Goal: Check status

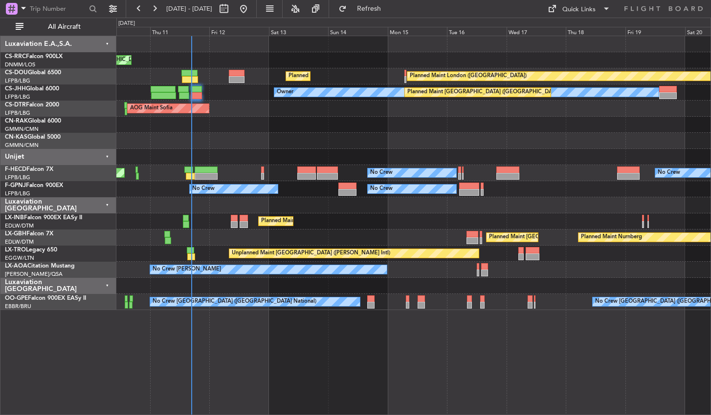
click at [300, 348] on div "Planned Maint [GEOGRAPHIC_DATA] ([GEOGRAPHIC_DATA]) Planned Maint [GEOGRAPHIC_D…" at bounding box center [413, 226] width 594 height 380
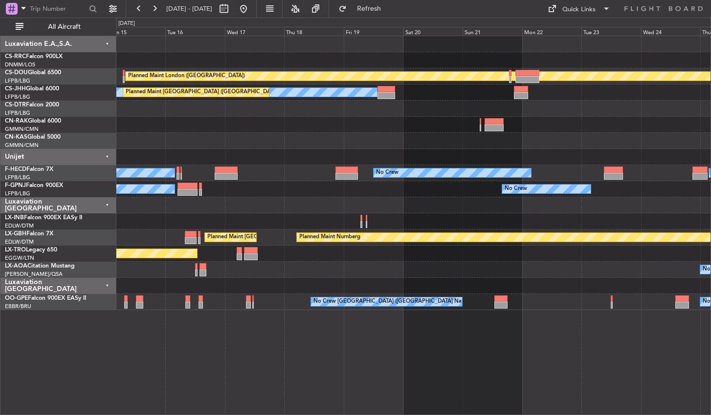
click at [256, 373] on div "Planned Maint London ([GEOGRAPHIC_DATA]) Planned Maint [GEOGRAPHIC_DATA] ([GEOG…" at bounding box center [413, 226] width 594 height 380
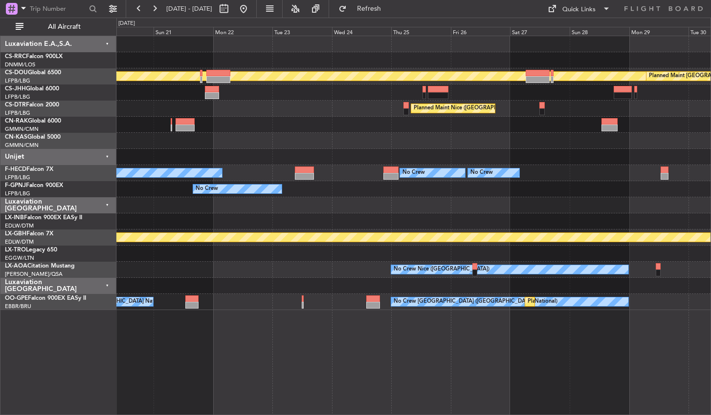
click at [328, 362] on div "Planned Maint London ([GEOGRAPHIC_DATA]) Planned Maint [GEOGRAPHIC_DATA] ([GEOG…" at bounding box center [413, 226] width 594 height 380
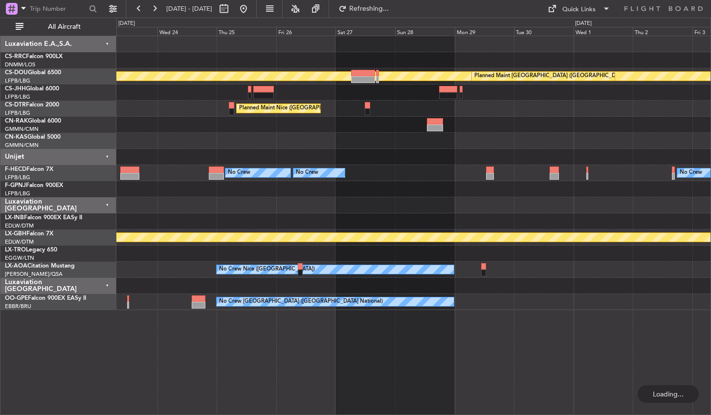
click at [269, 338] on div "Planned Maint London ([GEOGRAPHIC_DATA]) Planned Maint [GEOGRAPHIC_DATA] ([GEOG…" at bounding box center [413, 226] width 594 height 380
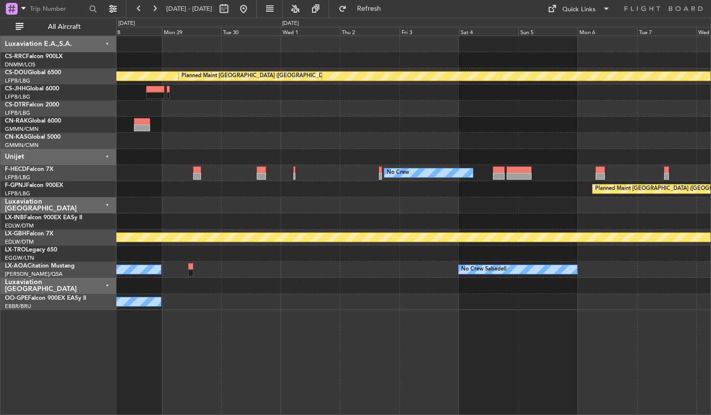
click at [263, 323] on div "Planned Maint London ([GEOGRAPHIC_DATA]) Planned Maint [GEOGRAPHIC_DATA] ([GEOG…" at bounding box center [413, 226] width 594 height 380
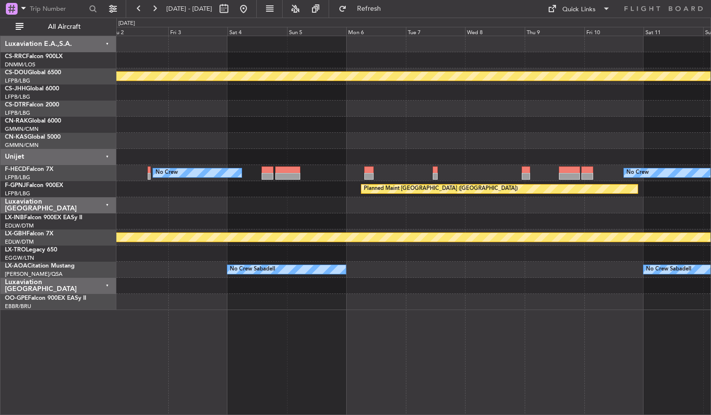
click at [327, 343] on div "Planned Maint London ([GEOGRAPHIC_DATA]) Planned Maint [GEOGRAPHIC_DATA] ([GEOG…" at bounding box center [413, 226] width 594 height 380
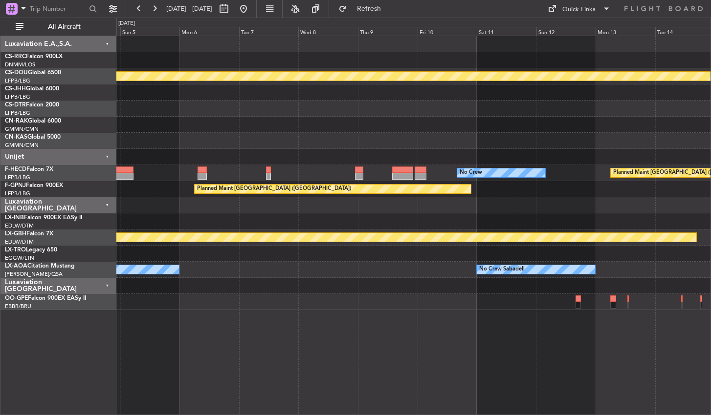
click at [328, 367] on div "Planned Maint London ([GEOGRAPHIC_DATA]) Planned Maint [GEOGRAPHIC_DATA] ([GEOG…" at bounding box center [413, 226] width 594 height 380
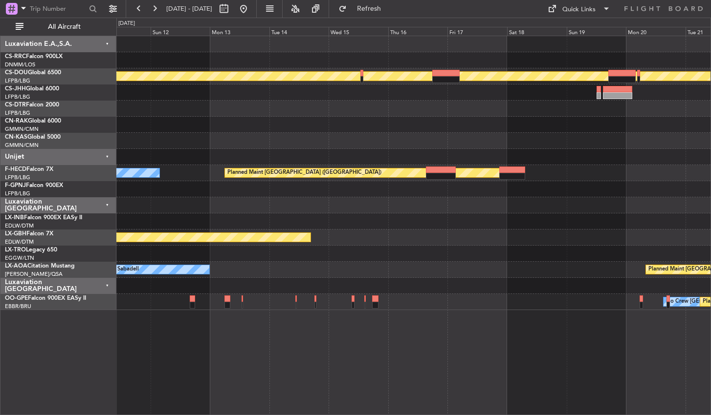
click at [233, 355] on div "Planned Maint London ([GEOGRAPHIC_DATA]) Planned Maint [GEOGRAPHIC_DATA] ([GEOG…" at bounding box center [413, 226] width 594 height 380
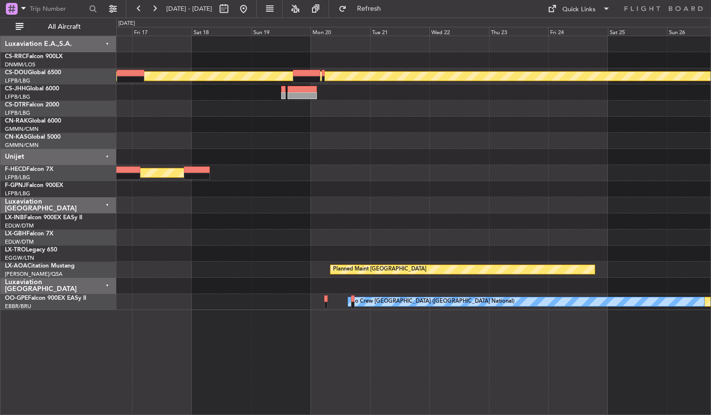
click at [240, 364] on div "Planned Maint London ([GEOGRAPHIC_DATA]) Planned Maint [GEOGRAPHIC_DATA] ([GEOG…" at bounding box center [413, 226] width 594 height 380
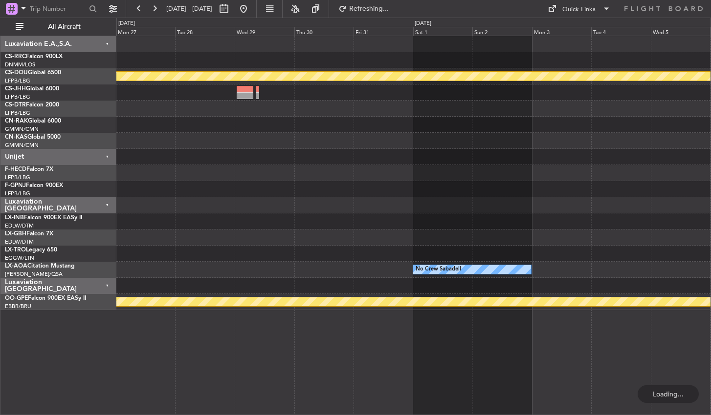
click at [181, 344] on div "Planned Maint London ([GEOGRAPHIC_DATA]) No Crew Sabadell Planned Maint [GEOGRA…" at bounding box center [413, 226] width 594 height 380
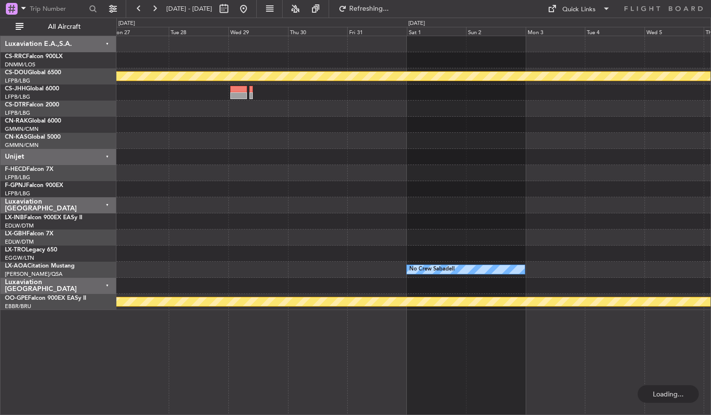
click at [199, 323] on div "Planned Maint London ([GEOGRAPHIC_DATA]) No Crew Sabadell Planned Maint [GEOGRA…" at bounding box center [413, 226] width 594 height 380
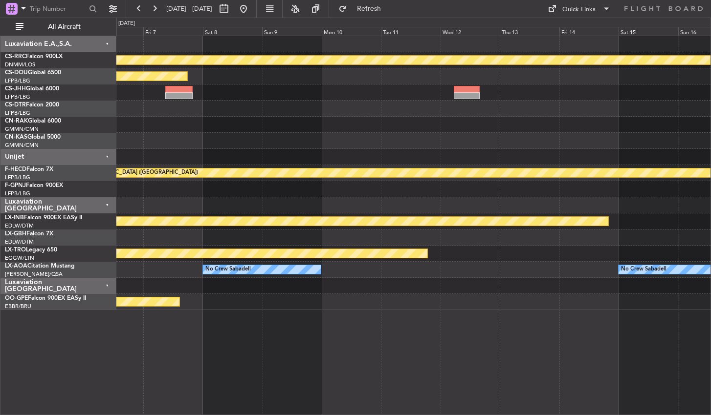
click at [242, 349] on div "Planned Maint [GEOGRAPHIC_DATA] ([GEOGRAPHIC_DATA]) Planned Maint [GEOGRAPHIC_D…" at bounding box center [413, 226] width 594 height 380
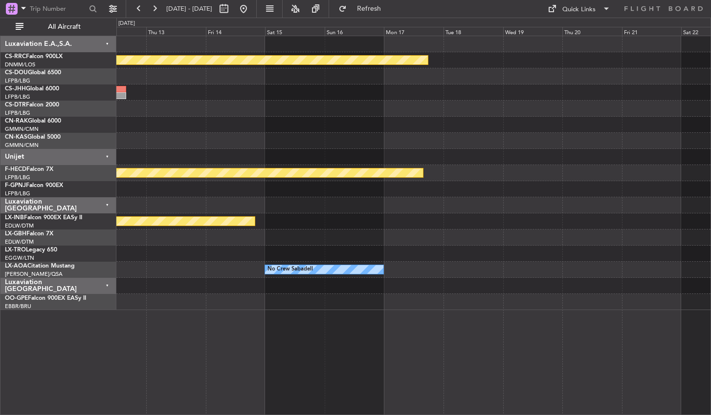
click at [216, 354] on div "Planned Maint [GEOGRAPHIC_DATA] ([GEOGRAPHIC_DATA]) Planned Maint [GEOGRAPHIC_D…" at bounding box center [413, 226] width 594 height 380
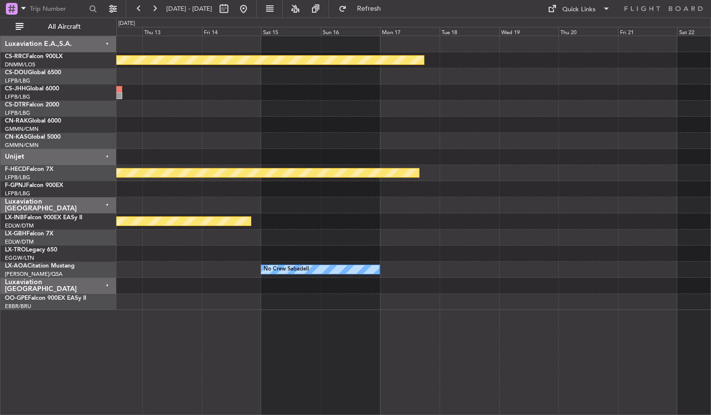
click at [262, 348] on div "Planned Maint [GEOGRAPHIC_DATA] ([GEOGRAPHIC_DATA]) Planned Maint [GEOGRAPHIC_D…" at bounding box center [413, 226] width 594 height 380
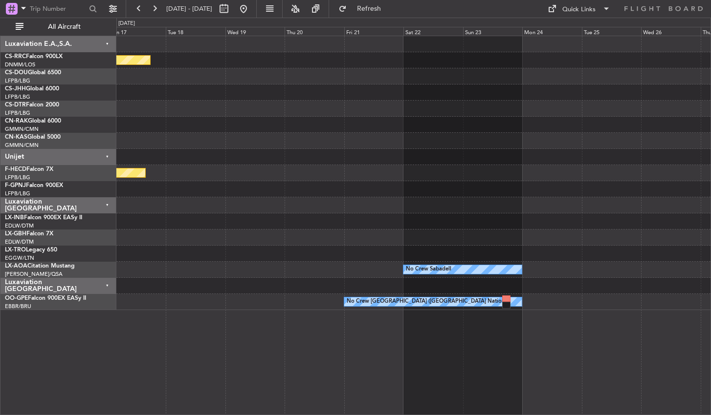
click at [335, 355] on div "Planned Maint [GEOGRAPHIC_DATA] ([GEOGRAPHIC_DATA]) Planned Maint [GEOGRAPHIC_D…" at bounding box center [413, 226] width 594 height 380
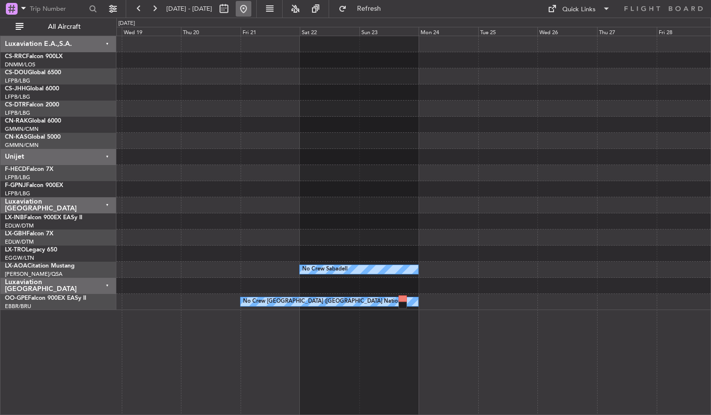
click at [251, 10] on button at bounding box center [244, 9] width 16 height 16
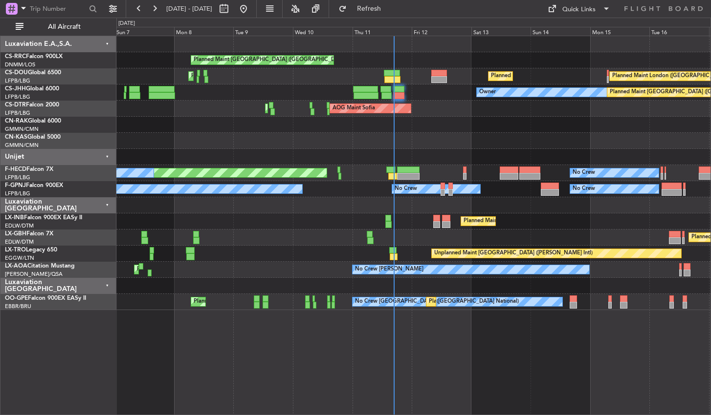
click at [419, 122] on div "Planned Maint [GEOGRAPHIC_DATA] ([GEOGRAPHIC_DATA]) Planned Maint [GEOGRAPHIC_D…" at bounding box center [413, 173] width 594 height 274
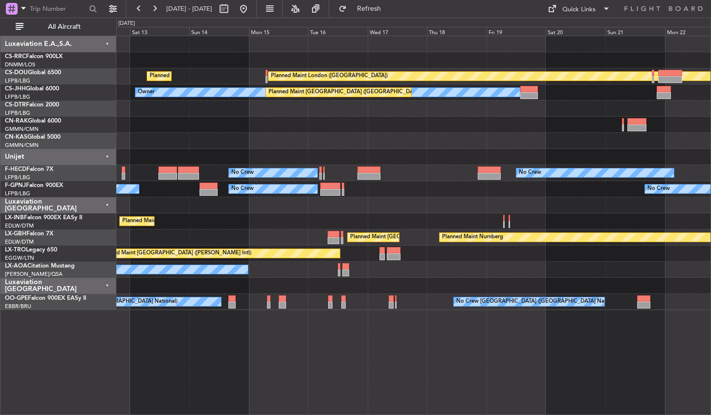
click at [280, 162] on div "Planned Maint [GEOGRAPHIC_DATA] ([GEOGRAPHIC_DATA]) Planned Maint [GEOGRAPHIC_D…" at bounding box center [413, 173] width 594 height 274
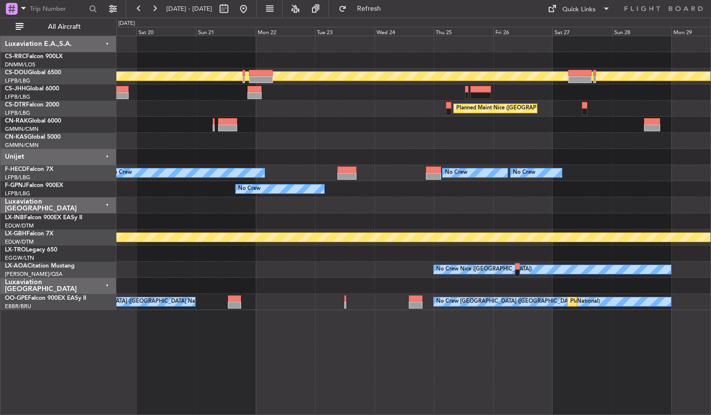
click at [266, 183] on div "Planned Maint London ([GEOGRAPHIC_DATA]) Owner Planned Maint [GEOGRAPHIC_DATA] …" at bounding box center [413, 173] width 594 height 274
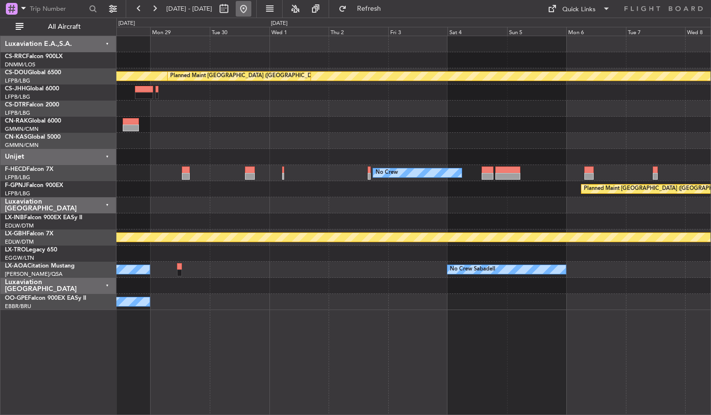
click at [251, 11] on button at bounding box center [244, 9] width 16 height 16
